Goal: Task Accomplishment & Management: Complete application form

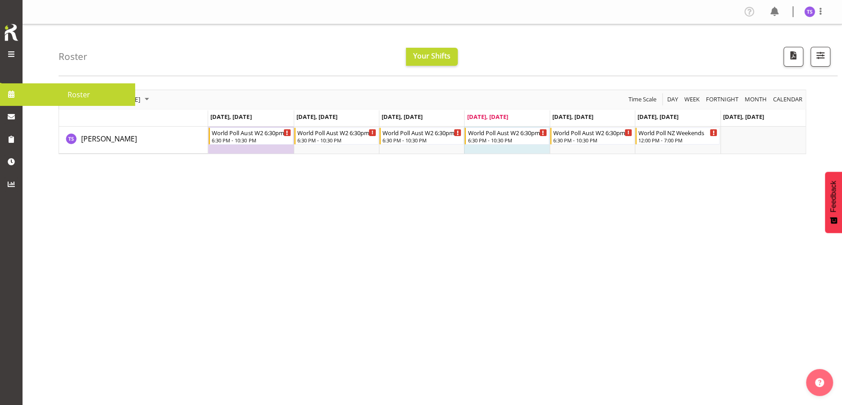
click at [13, 52] on span at bounding box center [11, 54] width 11 height 11
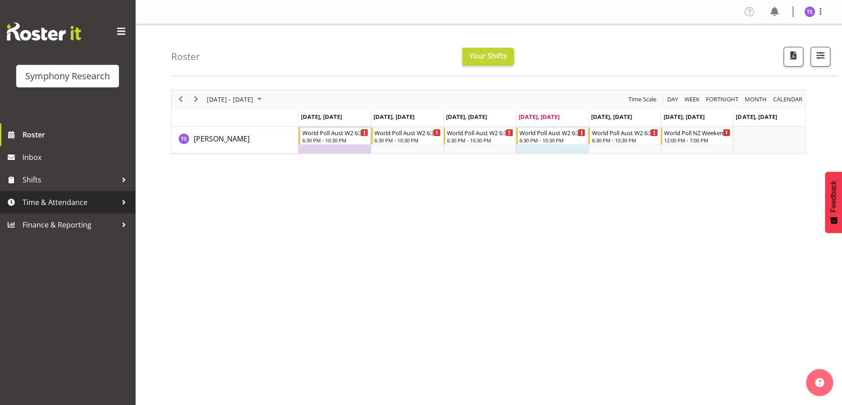
click at [40, 203] on span "Time & Attendance" at bounding box center [70, 202] width 95 height 14
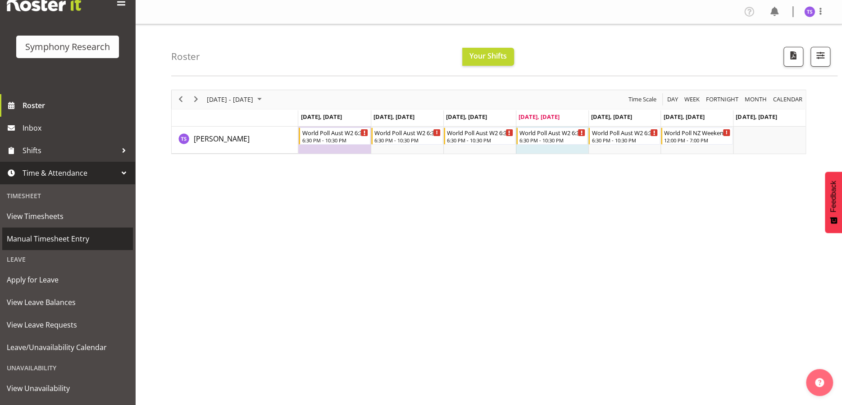
scroll to position [45, 0]
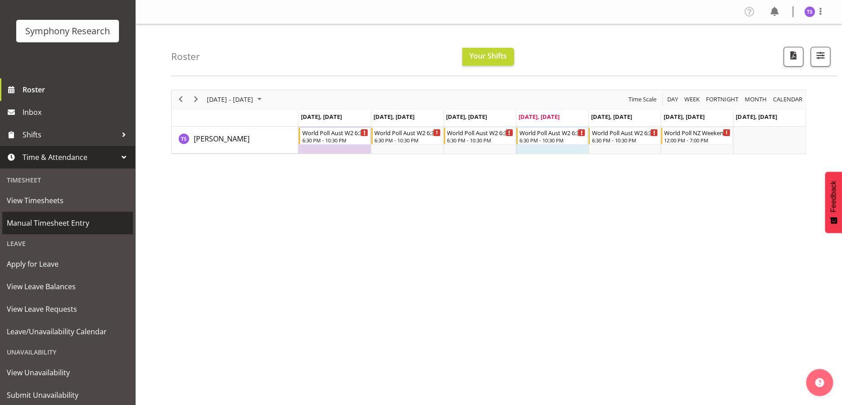
click at [51, 224] on span "Manual Timesheet Entry" at bounding box center [68, 223] width 122 height 14
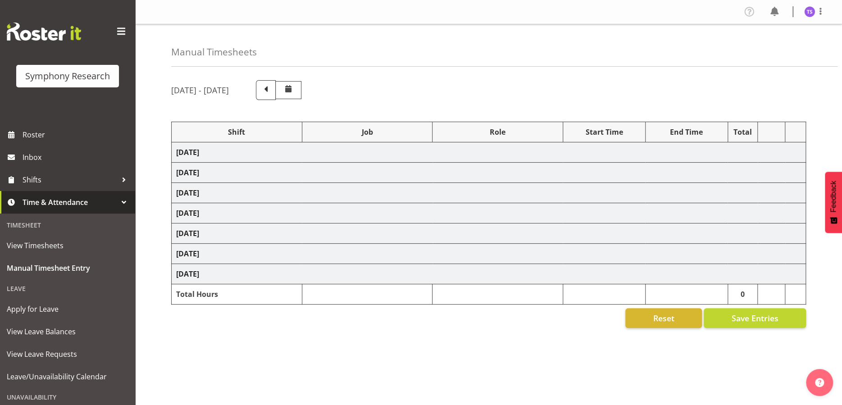
select select "56692"
select select "10499"
select select "47"
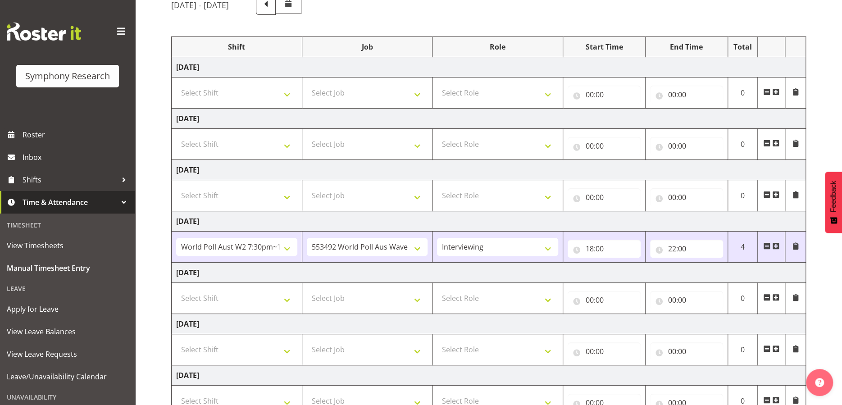
scroll to position [90, 0]
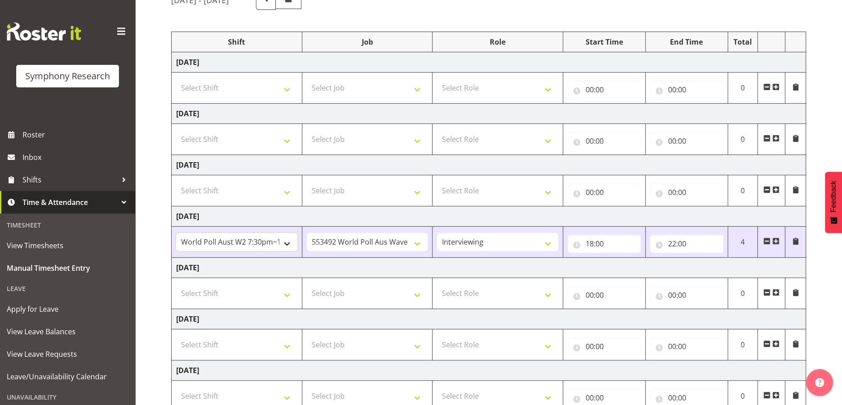
click at [285, 244] on select "!!Weekend Residential (Roster IT Shift Label) *Business 9/10am ~ 4:30pm *Busine…" at bounding box center [236, 242] width 121 height 18
click at [285, 242] on select "!!Weekend Residential (Roster IT Shift Label) *Business 9/10am ~ 4:30pm *Busine…" at bounding box center [236, 242] width 121 height 18
select select "48116"
click at [176, 233] on select "!!Weekend Residential (Roster IT Shift Label) *Business 9/10am ~ 4:30pm *Busine…" at bounding box center [236, 242] width 121 height 18
click at [414, 240] on select "550060 IF Admin 553492 World Poll Aus Wave 2 Main 2025 553493 World Poll NZ Wav…" at bounding box center [367, 242] width 121 height 18
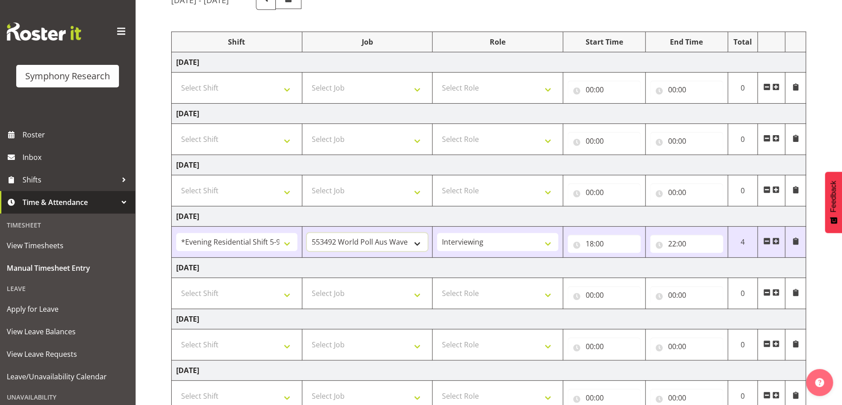
select select "10527"
click at [307, 233] on select "550060 IF Admin 553492 World Poll Aus Wave 2 Main 2025 553493 World Poll NZ Wav…" at bounding box center [367, 242] width 121 height 18
click at [670, 243] on input "22:00" at bounding box center [686, 244] width 73 height 18
click at [706, 264] on select "00 01 02 03 04 05 06 07 08 09 10 11 12 13 14 15 16 17 18 19 20 21 22 23" at bounding box center [711, 267] width 20 height 18
select select "19"
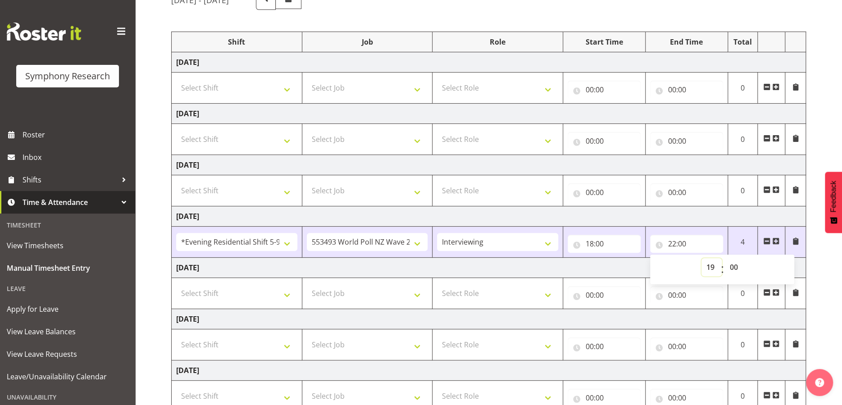
click at [701, 258] on select "00 01 02 03 04 05 06 07 08 09 10 11 12 13 14 15 16 17 18 19 20 21 22 23" at bounding box center [711, 267] width 20 height 18
type input "19:00"
click at [738, 265] on select "00 01 02 03 04 05 06 07 08 09 10 11 12 13 14 15 16 17 18 19 20 21 22 23 24 25 2…" at bounding box center [734, 267] width 20 height 18
select select "30"
click at [724, 258] on select "00 01 02 03 04 05 06 07 08 09 10 11 12 13 14 15 16 17 18 19 20 21 22 23 24 25 2…" at bounding box center [734, 267] width 20 height 18
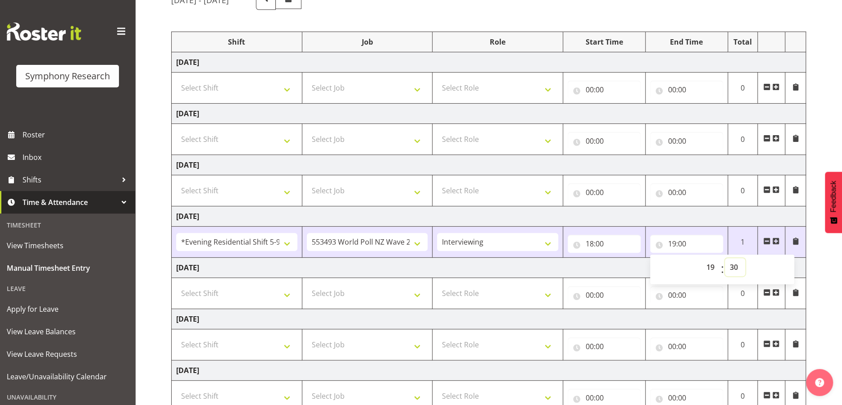
type input "19:30"
click at [774, 241] on span at bounding box center [775, 240] width 7 height 7
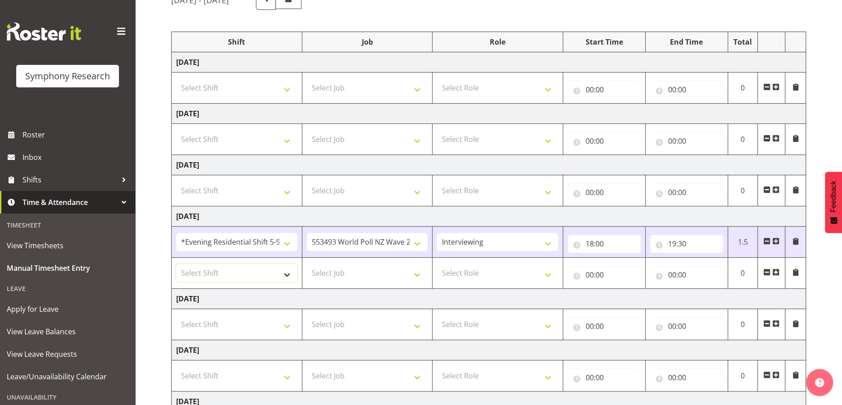
click at [285, 272] on select "Select Shift !!Weekend Residential (Roster IT Shift Label) *Business 9/10am ~ 4…" at bounding box center [236, 273] width 121 height 18
select select "56692"
click at [176, 264] on select "Select Shift !!Weekend Residential (Roster IT Shift Label) *Business 9/10am ~ 4…" at bounding box center [236, 273] width 121 height 18
click at [285, 276] on select "!!Weekend Residential (Roster IT Shift Label) *Business 9/10am ~ 4:30pm *Busine…" at bounding box center [236, 273] width 121 height 18
click at [286, 273] on select "!!Weekend Residential (Roster IT Shift Label) *Business 9/10am ~ 4:30pm *Busine…" at bounding box center [236, 273] width 121 height 18
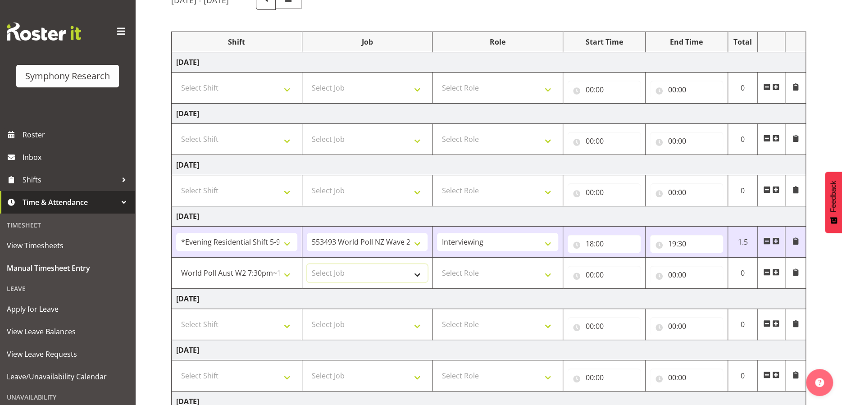
click at [414, 273] on select "Select Job 550060 IF Admin 553492 World Poll Aus Wave 2 Main 2025 553493 World …" at bounding box center [367, 273] width 121 height 18
select select "10499"
click at [307, 264] on select "Select Job 550060 IF Admin 553492 World Poll Aus Wave 2 Main 2025 553493 World …" at bounding box center [367, 273] width 121 height 18
click at [545, 272] on select "Select Role Briefing Interviewing" at bounding box center [497, 273] width 121 height 18
select select "47"
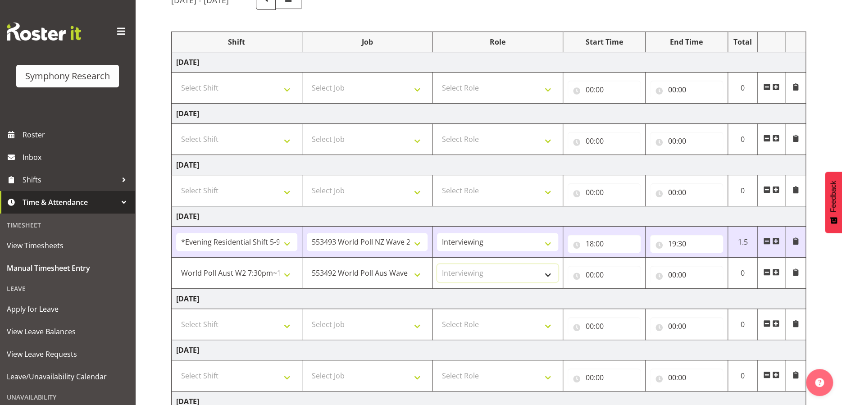
click at [437, 264] on select "Select Role Briefing Interviewing" at bounding box center [497, 273] width 121 height 18
click at [598, 274] on input "00:00" at bounding box center [603, 275] width 73 height 18
click at [628, 298] on select "00 01 02 03 04 05 06 07 08 09 10 11 12 13 14 15 16 17 18 19 20 21 22 23" at bounding box center [629, 298] width 20 height 18
select select "19"
click at [619, 289] on select "00 01 02 03 04 05 06 07 08 09 10 11 12 13 14 15 16 17 18 19 20 21 22 23" at bounding box center [629, 298] width 20 height 18
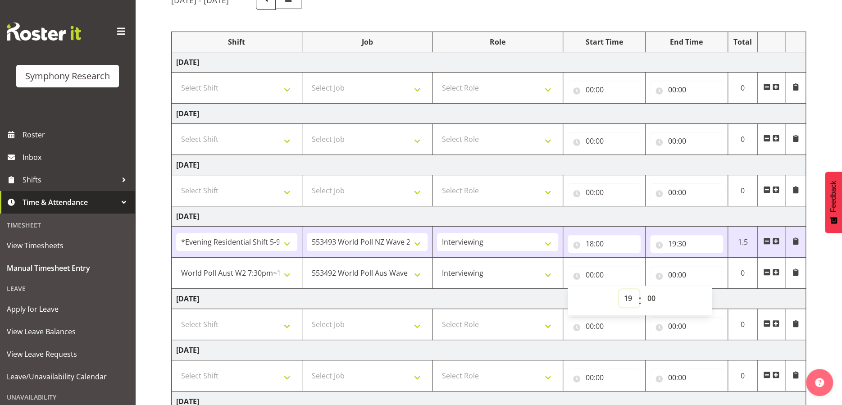
type input "19:00"
click at [651, 296] on select "00 01 02 03 04 05 06 07 08 09 10 11 12 13 14 15 16 17 18 19 20 21 22 23 24 25 2…" at bounding box center [652, 298] width 20 height 18
select select "30"
click at [642, 289] on select "00 01 02 03 04 05 06 07 08 09 10 11 12 13 14 15 16 17 18 19 20 21 22 23 24 25 2…" at bounding box center [652, 298] width 20 height 18
type input "19:30"
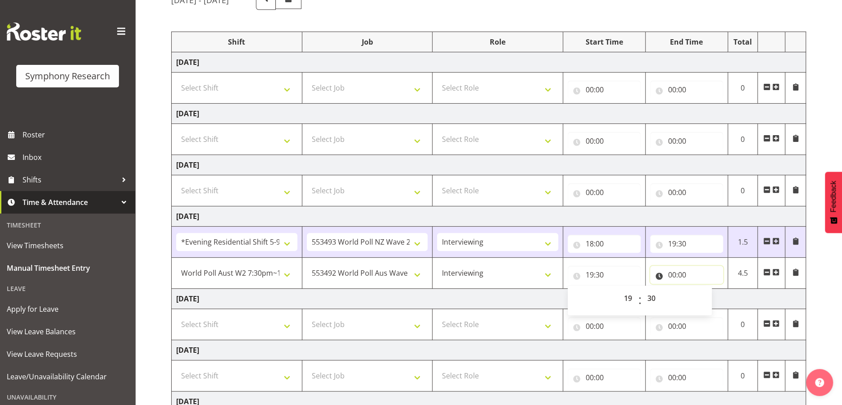
click at [676, 273] on input "00:00" at bounding box center [686, 275] width 73 height 18
click at [672, 273] on input "00:00" at bounding box center [686, 275] width 73 height 18
click at [709, 299] on select "00 01 02 03 04 05 06 07 08 09 10 11 12 13 14 15 16 17 18 19 20 21 22 23" at bounding box center [711, 298] width 20 height 18
select select "21"
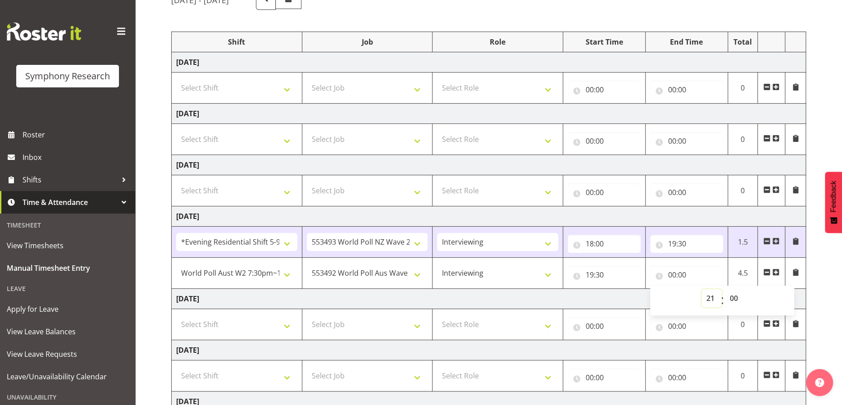
click at [701, 289] on select "00 01 02 03 04 05 06 07 08 09 10 11 12 13 14 15 16 17 18 19 20 21 22 23" at bounding box center [711, 298] width 20 height 18
type input "21:00"
click at [612, 293] on td "Friday 26th September 2025" at bounding box center [489, 299] width 634 height 20
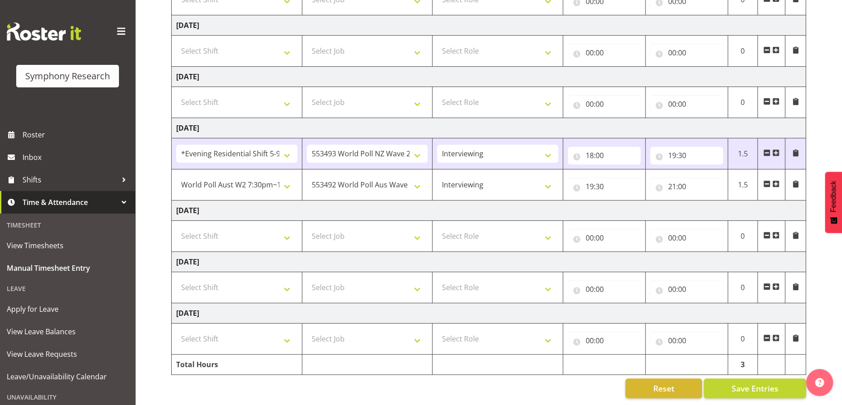
scroll to position [184, 0]
click at [765, 384] on span "Save Entries" at bounding box center [754, 388] width 47 height 12
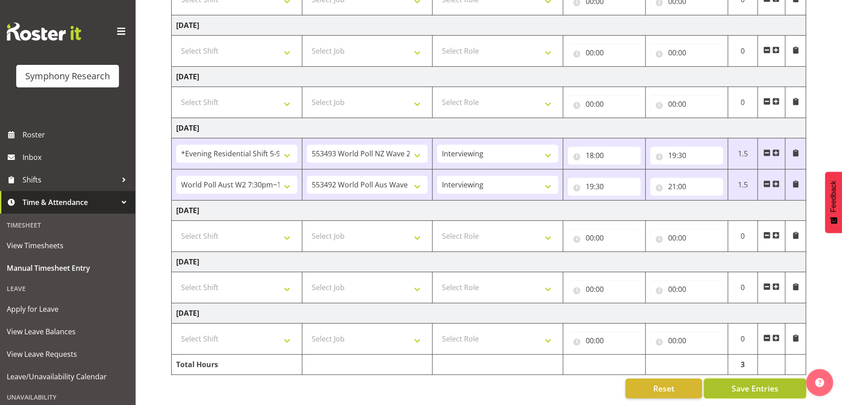
click at [763, 384] on span "Save Entries" at bounding box center [754, 388] width 47 height 12
